Goal: Information Seeking & Learning: Learn about a topic

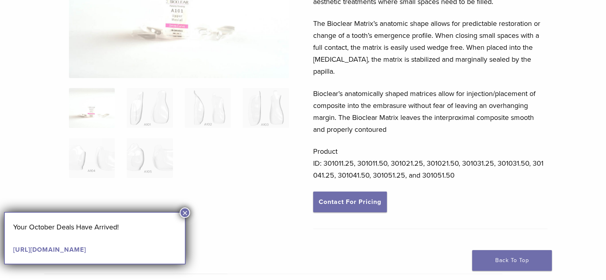
scroll to position [159, 0]
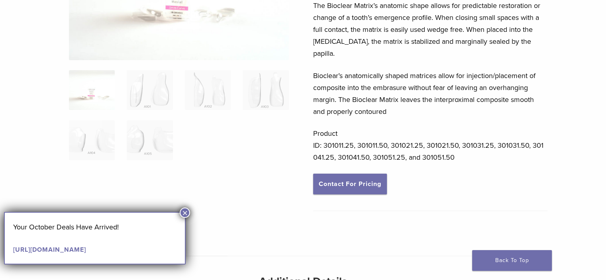
click at [187, 213] on button "×" at bounding box center [185, 212] width 10 height 10
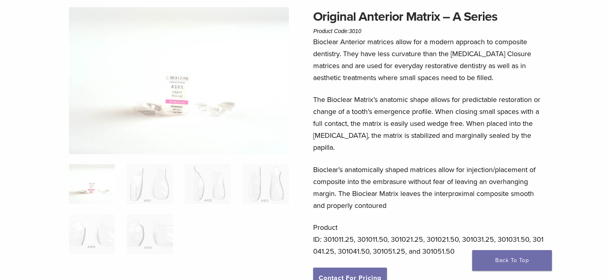
scroll to position [18, 0]
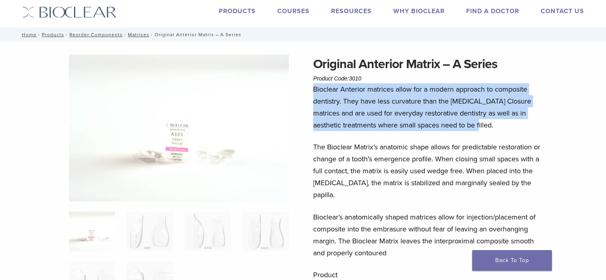
drag, startPoint x: 313, startPoint y: 90, endPoint x: 468, endPoint y: 127, distance: 159.6
click at [468, 127] on p "Bioclear Anterior matrices allow for a modern approach to composite dentistry. …" at bounding box center [430, 107] width 234 height 48
click at [411, 98] on p "Bioclear Anterior matrices allow for a modern approach to composite dentistry. …" at bounding box center [430, 107] width 234 height 48
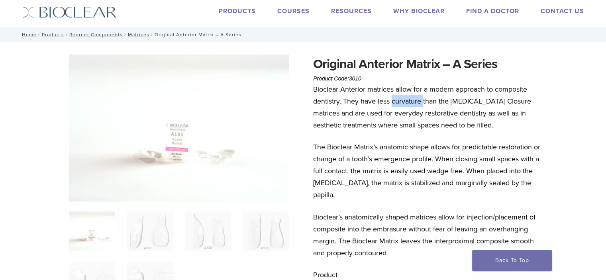
click at [411, 98] on p "Bioclear Anterior matrices allow for a modern approach to composite dentistry. …" at bounding box center [430, 107] width 234 height 48
click at [438, 118] on p "Bioclear Anterior matrices allow for a modern approach to composite dentistry. …" at bounding box center [430, 107] width 234 height 48
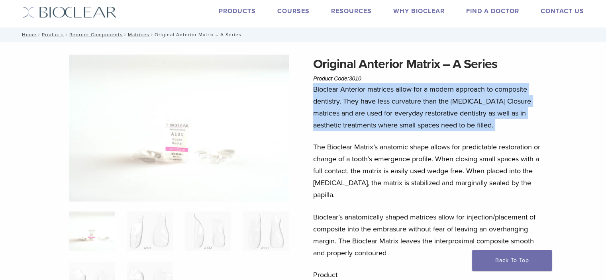
click at [438, 118] on p "Bioclear Anterior matrices allow for a modern approach to composite dentistry. …" at bounding box center [430, 107] width 234 height 48
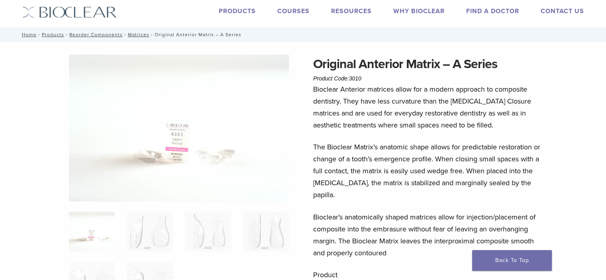
click at [389, 131] on div "Bioclear Anterior matrices allow for a modern approach to composite dentistry. …" at bounding box center [430, 199] width 234 height 232
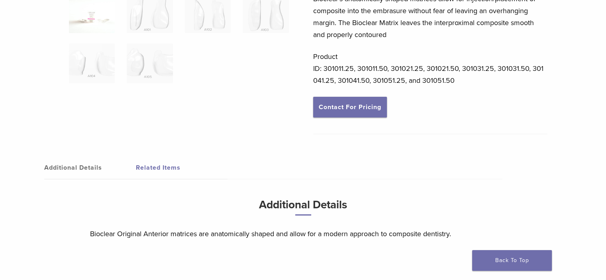
scroll to position [239, 0]
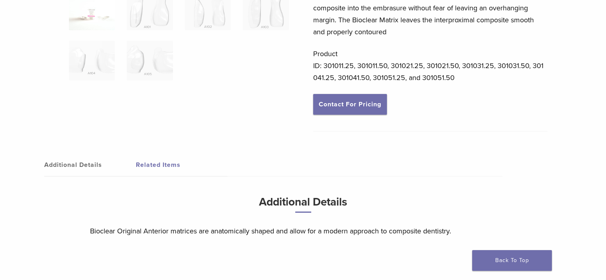
click at [102, 154] on link "Additional Details" at bounding box center [90, 165] width 92 height 22
click at [160, 154] on link "Related Items" at bounding box center [182, 165] width 92 height 22
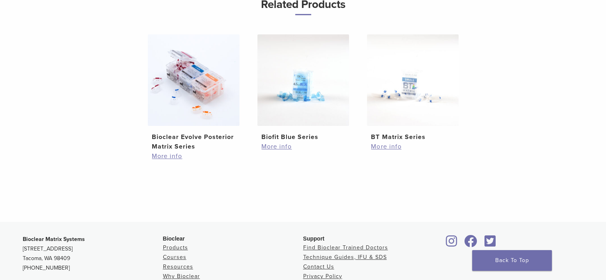
scroll to position [438, 0]
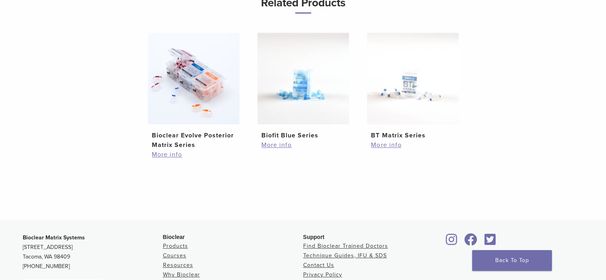
click at [217, 82] on img at bounding box center [194, 79] width 92 height 92
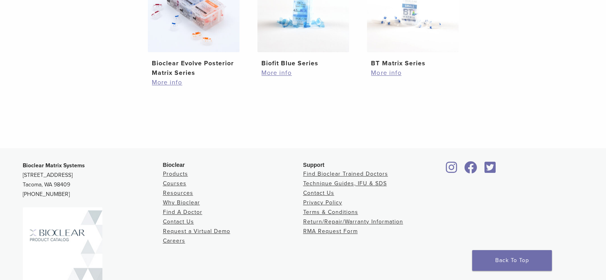
scroll to position [277, 0]
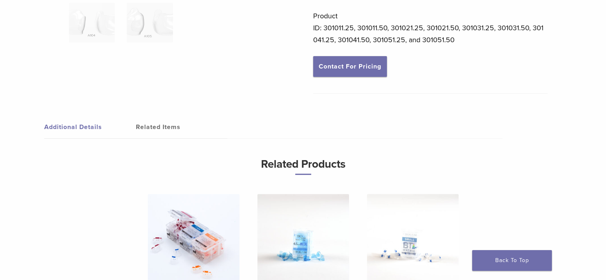
click at [148, 116] on link "Related Items" at bounding box center [182, 127] width 92 height 22
click at [160, 116] on link "Related Items" at bounding box center [182, 127] width 92 height 22
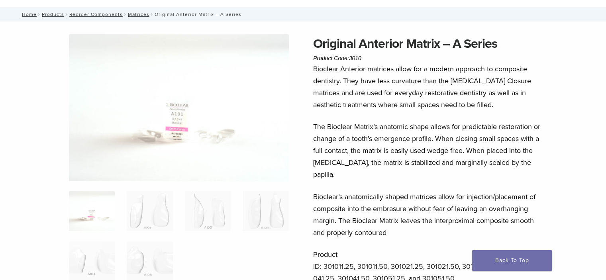
scroll to position [0, 0]
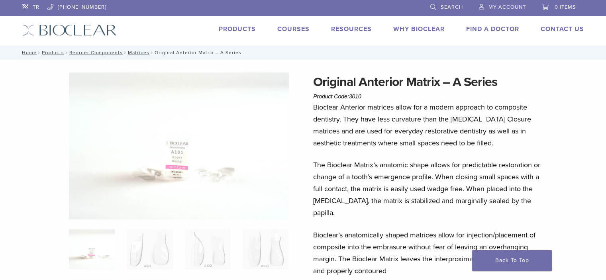
click at [238, 30] on link "Products" at bounding box center [237, 29] width 37 height 8
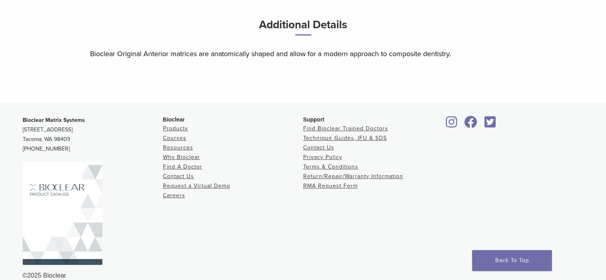
scroll to position [177, 0]
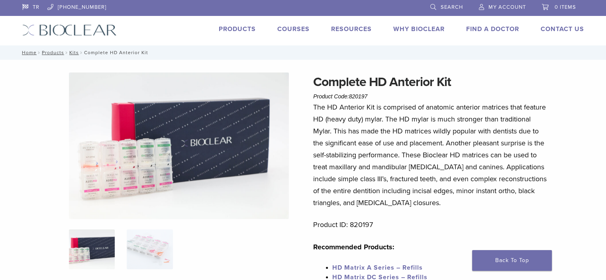
click at [218, 168] on img at bounding box center [179, 145] width 220 height 147
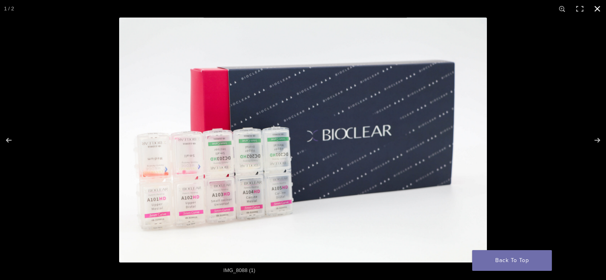
click at [559, 127] on div "Full screen image" at bounding box center [422, 158] width 606 height 280
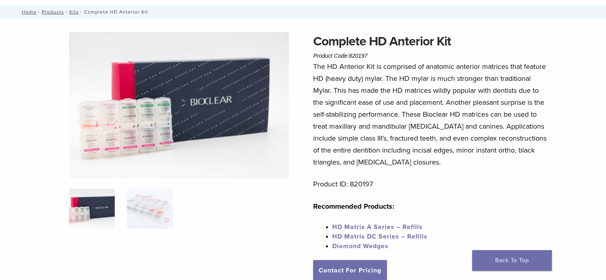
scroll to position [40, 0]
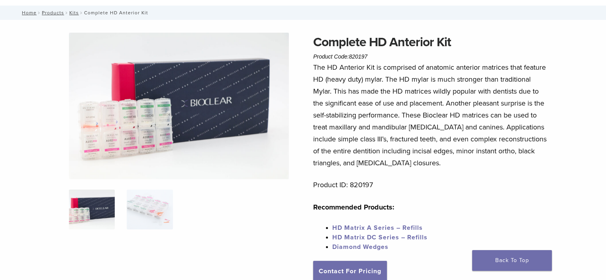
click at [198, 128] on img at bounding box center [179, 106] width 220 height 147
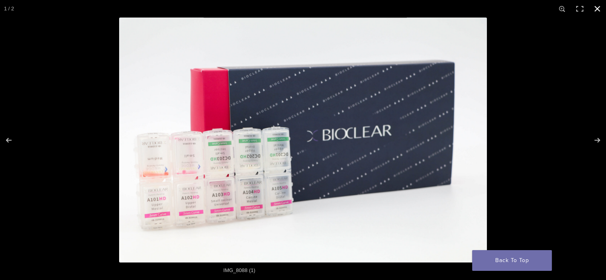
click at [556, 49] on div "Full screen image" at bounding box center [422, 158] width 606 height 280
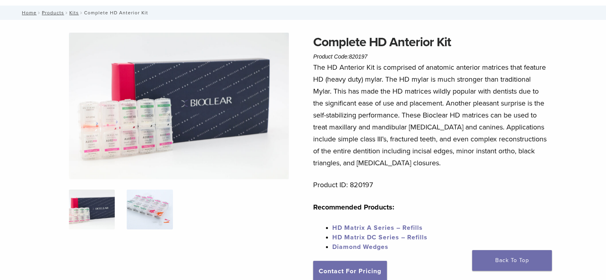
click at [158, 202] on img at bounding box center [150, 210] width 46 height 40
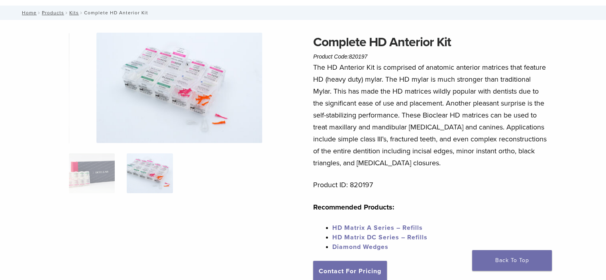
click at [193, 68] on img at bounding box center [179, 88] width 166 height 110
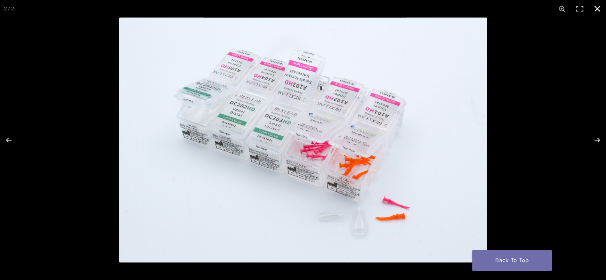
click at [541, 85] on div "Full screen image" at bounding box center [422, 158] width 606 height 280
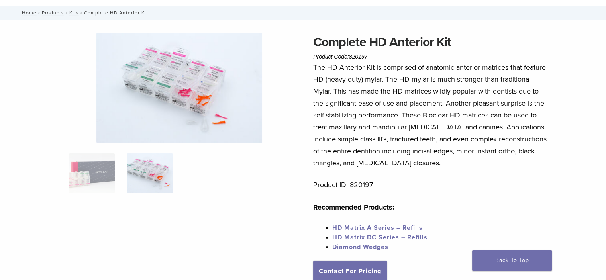
click at [220, 119] on img at bounding box center [179, 88] width 166 height 110
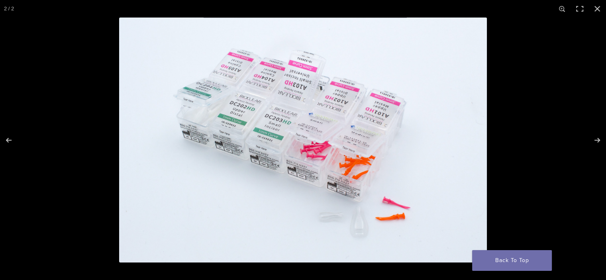
click at [484, 138] on img "Full screen image" at bounding box center [302, 140] width 367 height 245
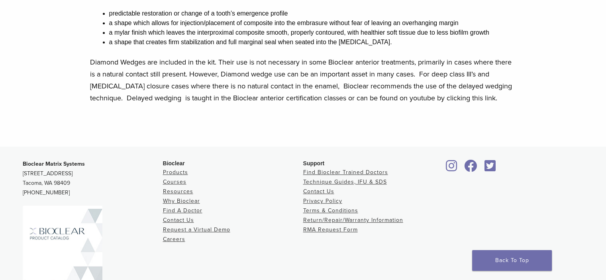
scroll to position [395, 0]
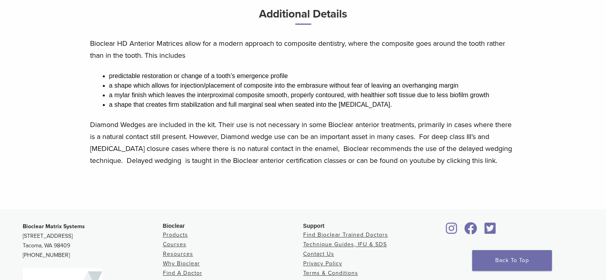
click at [88, 122] on div "Additional Details Bioclear HD Anterior Matrices allow for a modern approach to…" at bounding box center [303, 90] width 438 height 172
drag, startPoint x: 89, startPoint y: 123, endPoint x: 104, endPoint y: 127, distance: 15.0
click at [102, 127] on div "Additional Details Bioclear HD Anterior Matrices allow for a modern approach to…" at bounding box center [303, 90] width 438 height 172
click at [106, 128] on p "Diamond Wedges are included in the kit. Their use is not necessary in some Bioc…" at bounding box center [303, 143] width 426 height 48
click at [90, 125] on p "Diamond Wedges are included in the kit. Their use is not necessary in some Bioc…" at bounding box center [303, 143] width 426 height 48
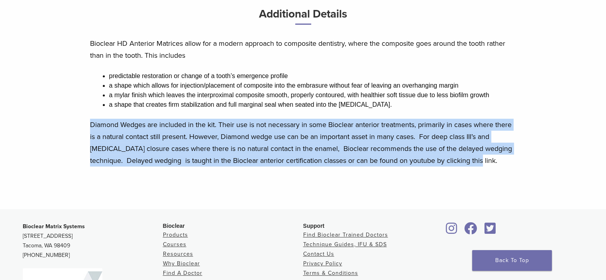
drag, startPoint x: 91, startPoint y: 125, endPoint x: 501, endPoint y: 160, distance: 411.6
click at [501, 160] on p "Diamond Wedges are included in the kit. Their use is not necessary in some Bioc…" at bounding box center [303, 143] width 426 height 48
click at [291, 130] on p "Diamond Wedges are included in the kit. Their use is not necessary in some Bioc…" at bounding box center [303, 143] width 426 height 48
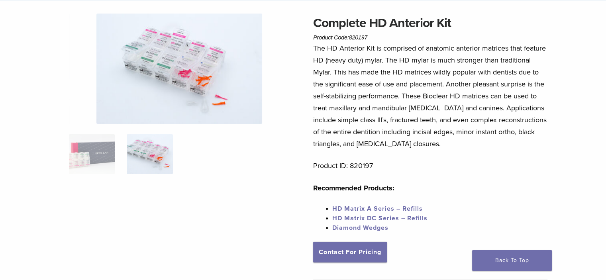
scroll to position [0, 0]
